Goal: Task Accomplishment & Management: Check status

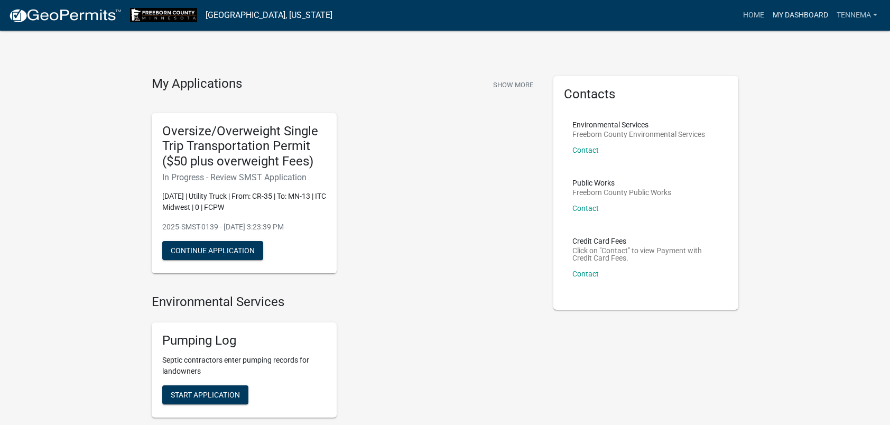
click at [782, 12] on link "My Dashboard" at bounding box center [801, 15] width 64 height 20
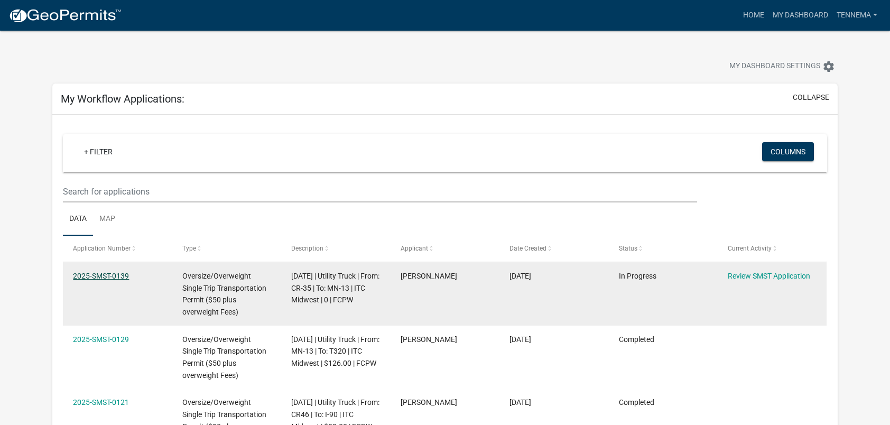
click at [110, 272] on link "2025-SMST-0139" at bounding box center [101, 276] width 56 height 8
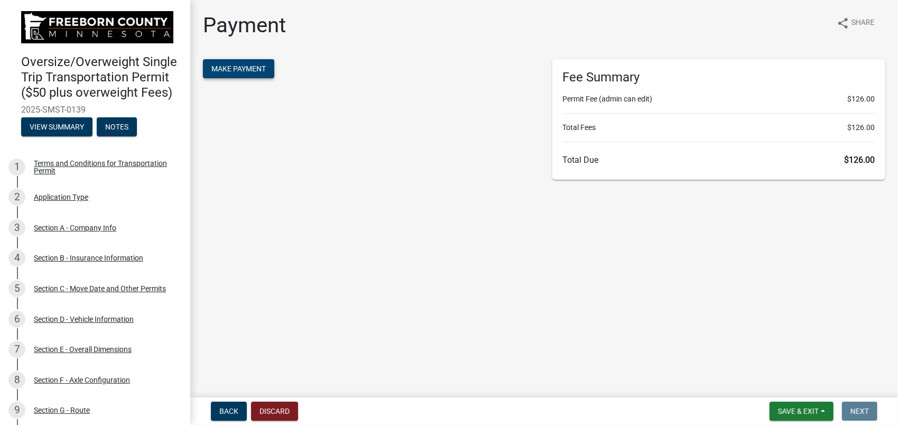
click at [217, 73] on button "Make Payment" at bounding box center [238, 68] width 71 height 19
